Goal: Find specific page/section: Find specific page/section

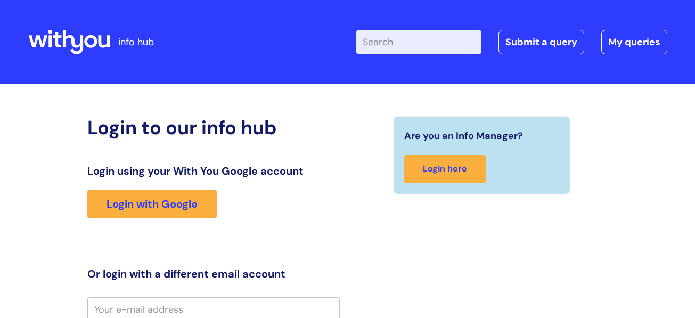
scroll to position [3, 0]
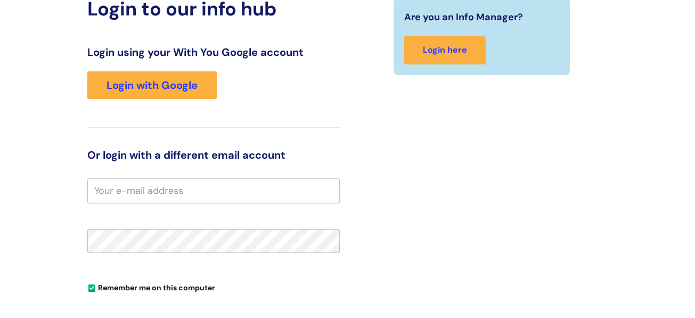
scroll to position [0, 0]
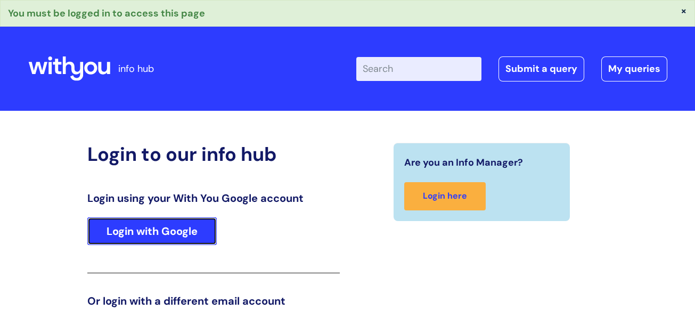
click at [181, 231] on link "Login with Google" at bounding box center [151, 231] width 129 height 28
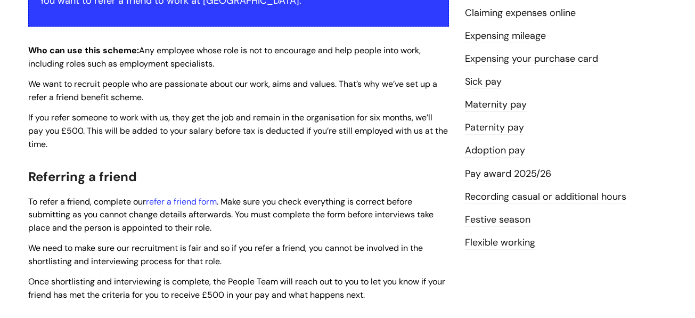
scroll to position [245, 0]
click at [189, 201] on link "refer a friend form" at bounding box center [181, 201] width 71 height 11
